Goal: Task Accomplishment & Management: Manage account settings

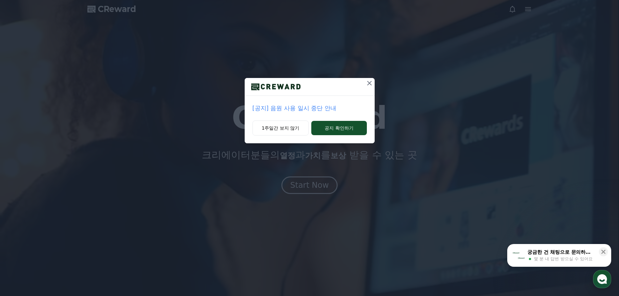
click at [371, 83] on icon at bounding box center [370, 83] width 8 height 8
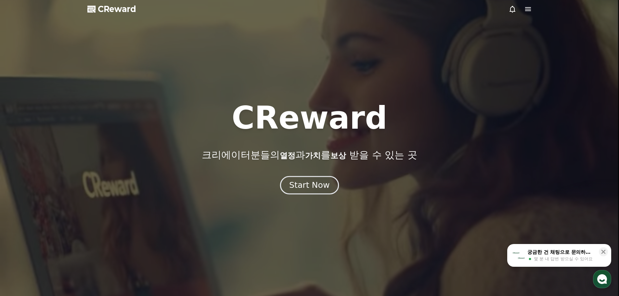
click at [312, 187] on div "Start Now" at bounding box center [309, 185] width 40 height 11
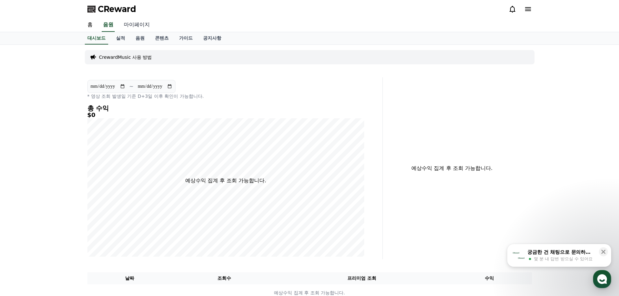
click at [141, 24] on link "마이페이지" at bounding box center [137, 25] width 36 height 14
select select "**********"
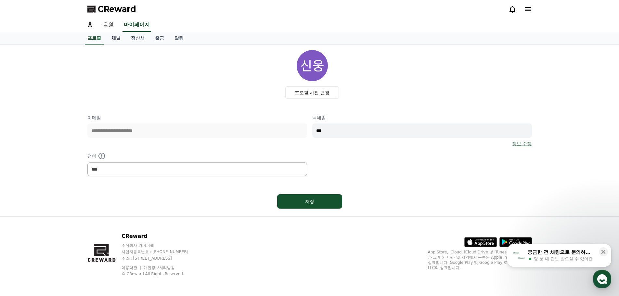
click at [114, 40] on link "채널" at bounding box center [116, 38] width 20 height 12
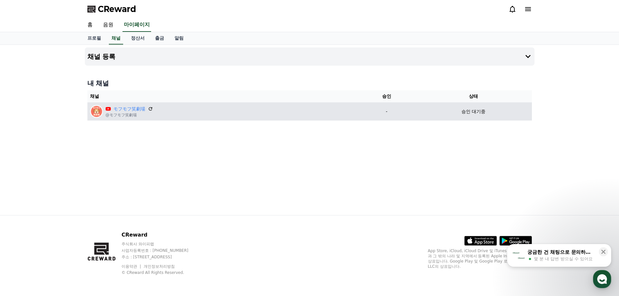
click at [487, 111] on div "승인 대기중" at bounding box center [474, 111] width 112 height 7
